Goal: Information Seeking & Learning: Compare options

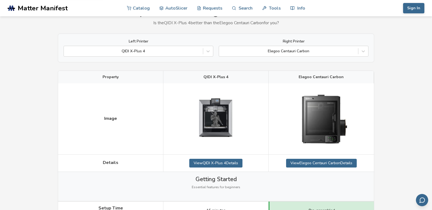
scroll to position [56, 0]
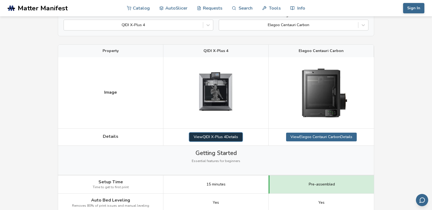
click at [232, 137] on link "View QIDI X-Plus 4 Details" at bounding box center [215, 137] width 53 height 9
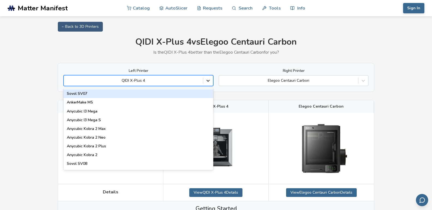
click at [208, 79] on icon at bounding box center [207, 80] width 5 height 5
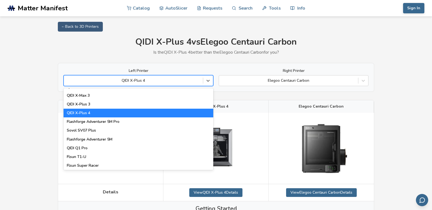
scroll to position [606, 0]
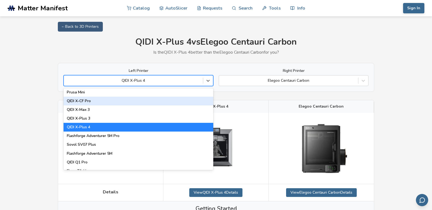
click at [83, 101] on div "QIDI X-CF Pro" at bounding box center [139, 101] width 150 height 9
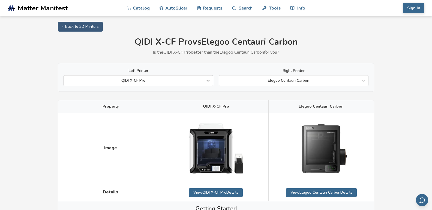
click at [205, 83] on div at bounding box center [208, 81] width 10 height 10
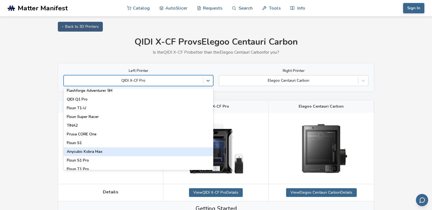
scroll to position [700, 0]
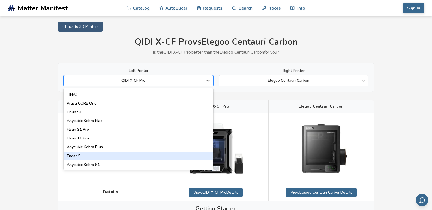
click at [95, 156] on div "Ender 5" at bounding box center [139, 156] width 150 height 9
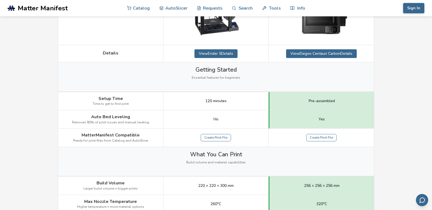
scroll to position [28, 0]
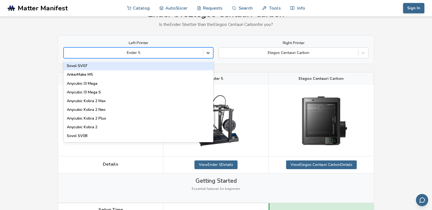
click at [206, 52] on icon at bounding box center [207, 52] width 5 height 5
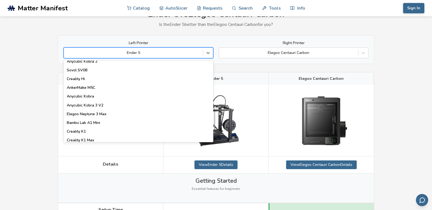
scroll to position [74, 0]
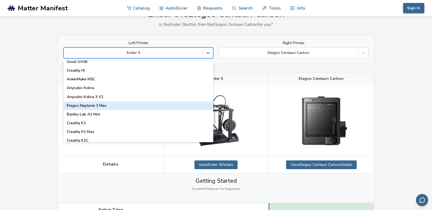
click at [112, 107] on div "Elegoo Neptune 3 Max" at bounding box center [139, 105] width 150 height 9
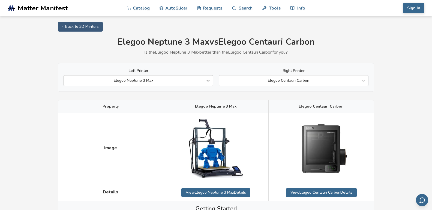
click at [210, 80] on icon at bounding box center [207, 80] width 5 height 5
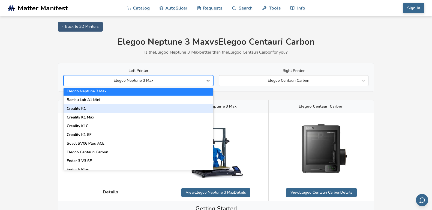
scroll to position [124, 0]
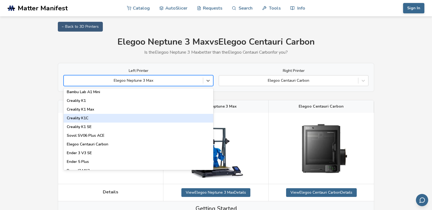
click at [88, 121] on div "Creality K1C" at bounding box center [139, 118] width 150 height 9
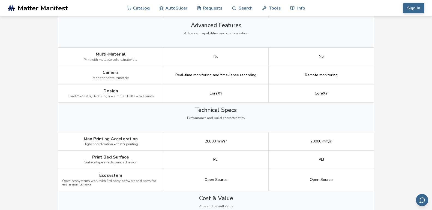
scroll to position [612, 0]
